Goal: Task Accomplishment & Management: Manage account settings

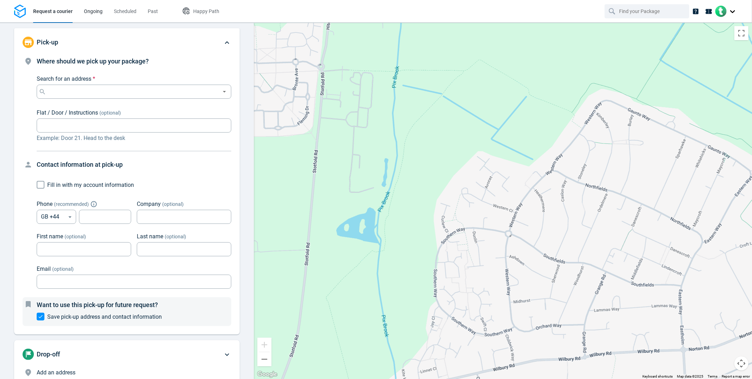
click at [86, 12] on span "Ongoing" at bounding box center [93, 11] width 19 height 6
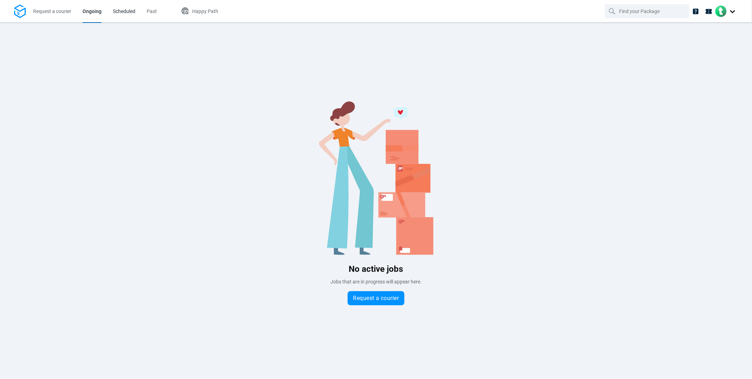
click at [125, 12] on span "Scheduled" at bounding box center [124, 11] width 23 height 6
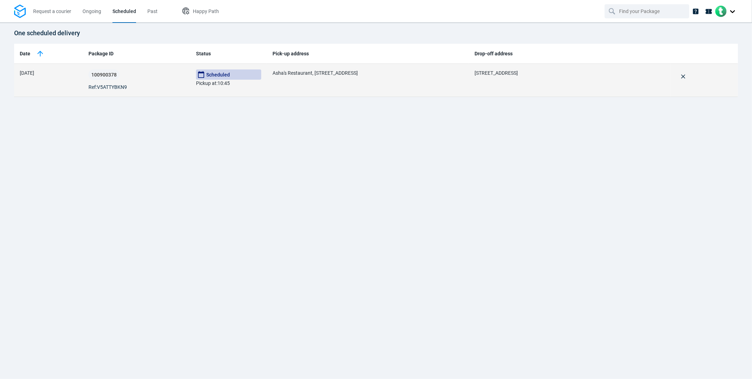
click at [215, 83] on p "Scheduled Pickup at : 10:45" at bounding box center [229, 78] width 66 height 18
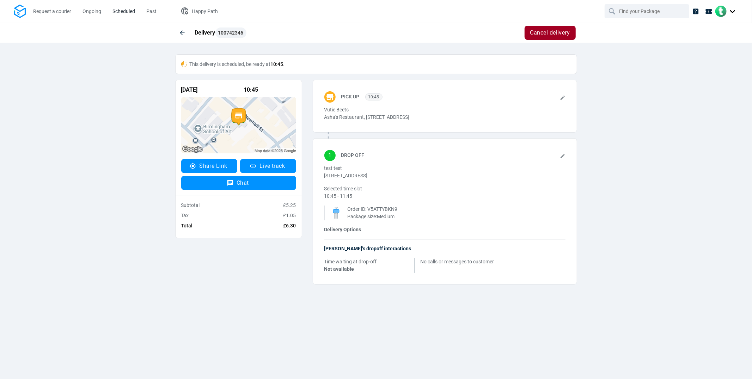
click at [118, 8] on span "Scheduled" at bounding box center [123, 11] width 23 height 7
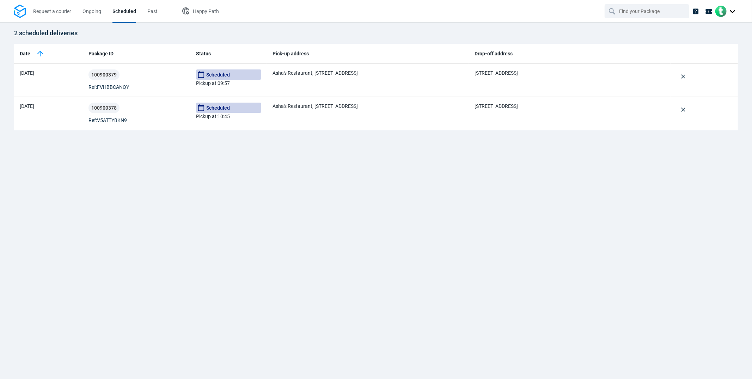
click at [721, 14] on div at bounding box center [726, 11] width 23 height 11
click at [710, 43] on span "Settings" at bounding box center [708, 43] width 18 height 7
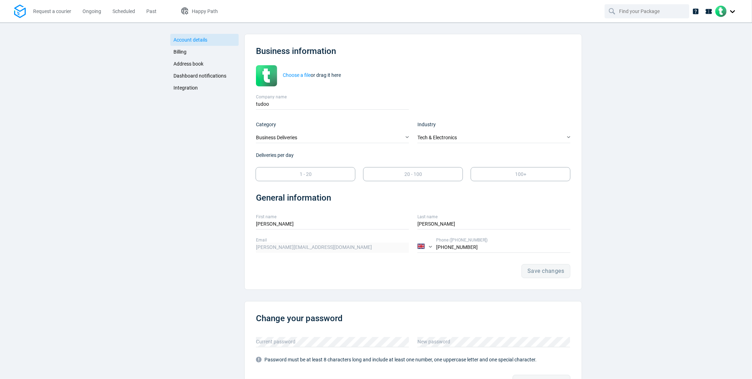
click at [195, 87] on link "Integration" at bounding box center [204, 88] width 69 height 12
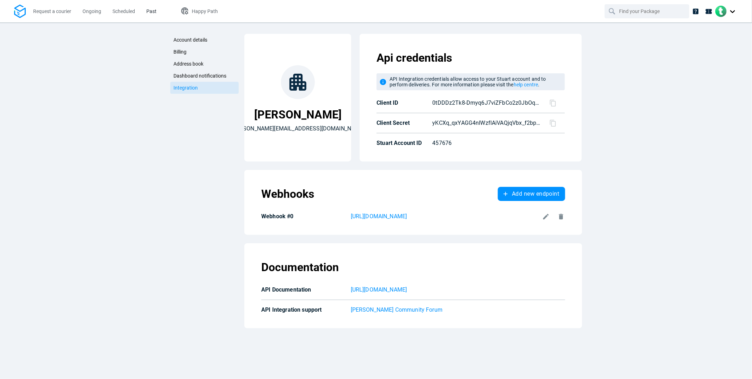
click at [154, 10] on span "Past" at bounding box center [151, 11] width 10 height 6
